Goal: Information Seeking & Learning: Find specific fact

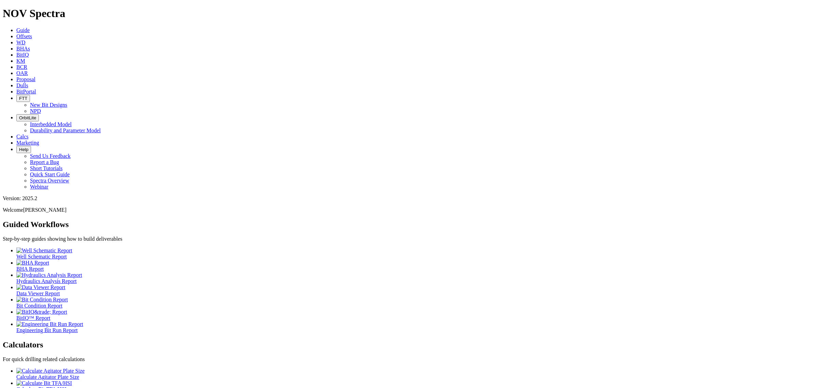
click at [16, 33] on icon at bounding box center [16, 36] width 0 height 6
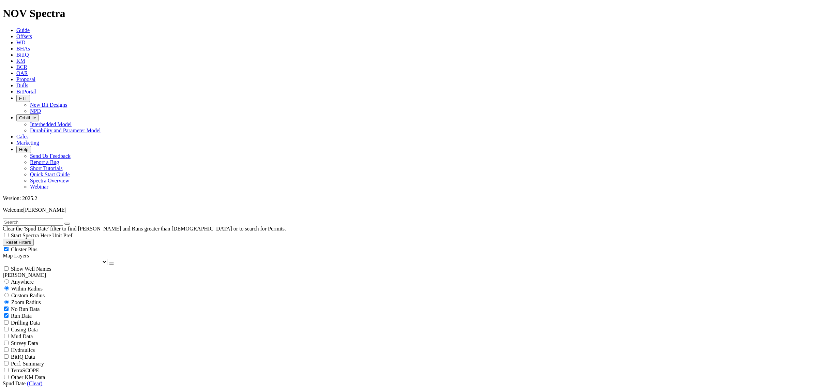
click at [49, 219] on input "text" at bounding box center [33, 222] width 60 height 7
type input "[US_STATE]"
click at [71, 223] on button "submit" at bounding box center [73, 224] width 5 height 2
click at [15, 279] on span "Anywhere" at bounding box center [22, 282] width 23 height 6
radio input "true"
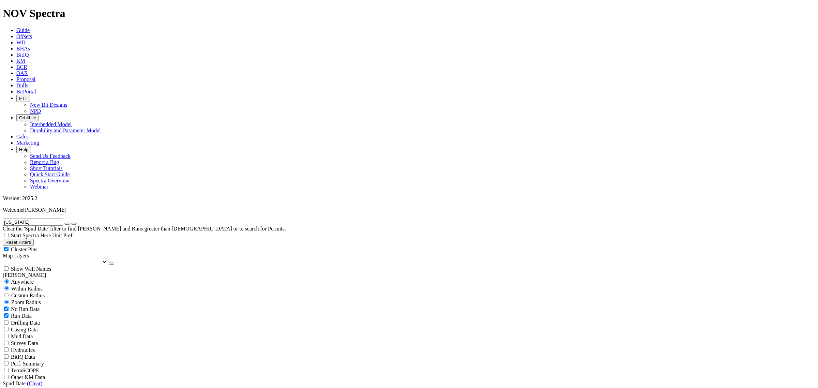
radio input "false"
radio input "true"
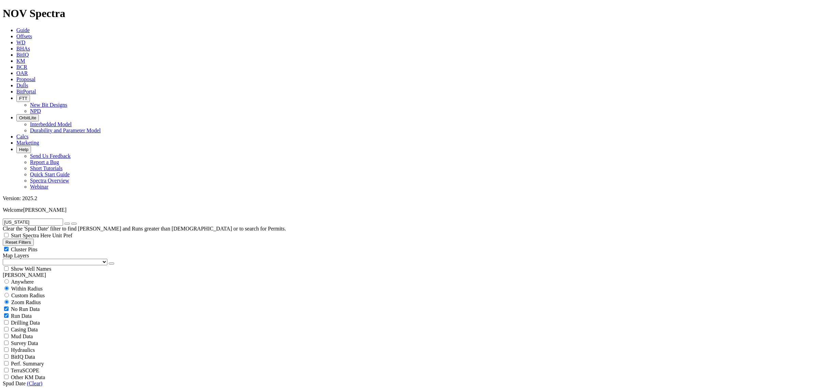
scroll to position [247, 0]
